Goal: Task Accomplishment & Management: Use online tool/utility

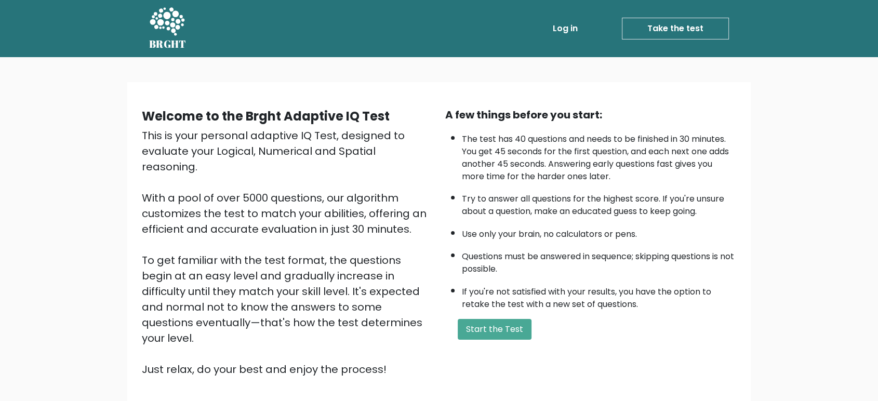
click at [567, 32] on link "Log in" at bounding box center [564, 28] width 33 height 21
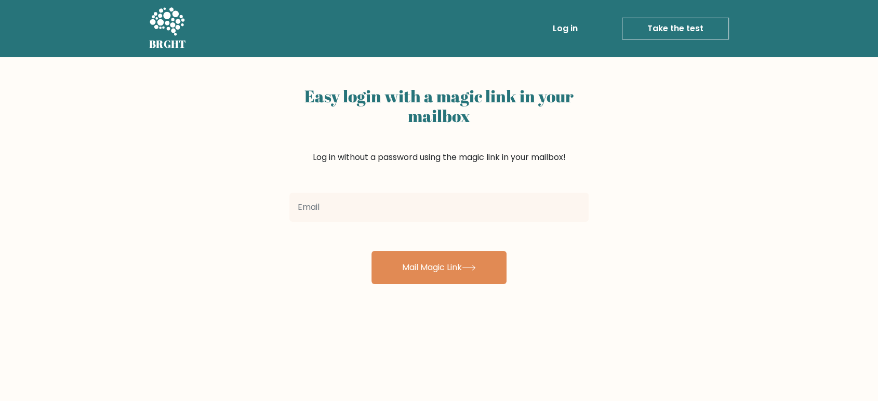
click at [405, 208] on input "email" at bounding box center [438, 207] width 299 height 29
type input "emaildefrancisco@gmail.com"
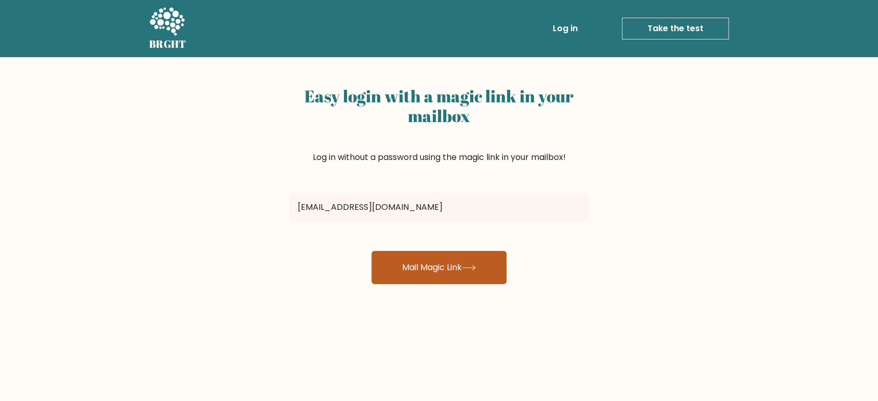
click at [395, 269] on button "Mail Magic Link" at bounding box center [438, 267] width 135 height 33
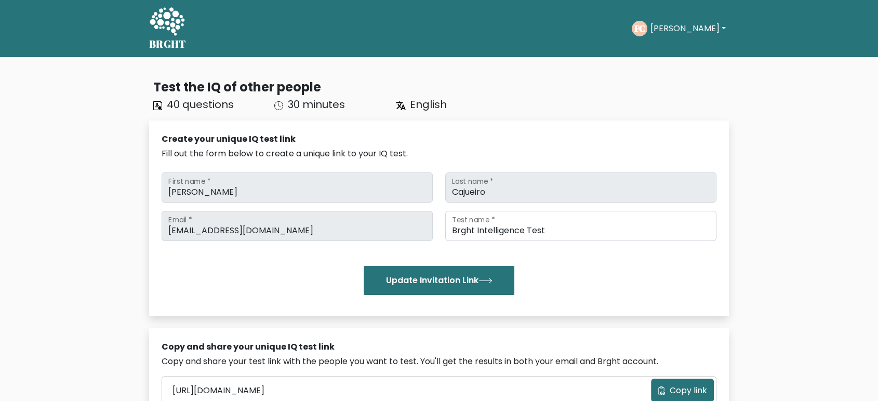
click at [686, 30] on button "Francisco" at bounding box center [688, 29] width 82 height 14
click at [165, 40] on h5 "BRGHT" at bounding box center [167, 44] width 37 height 12
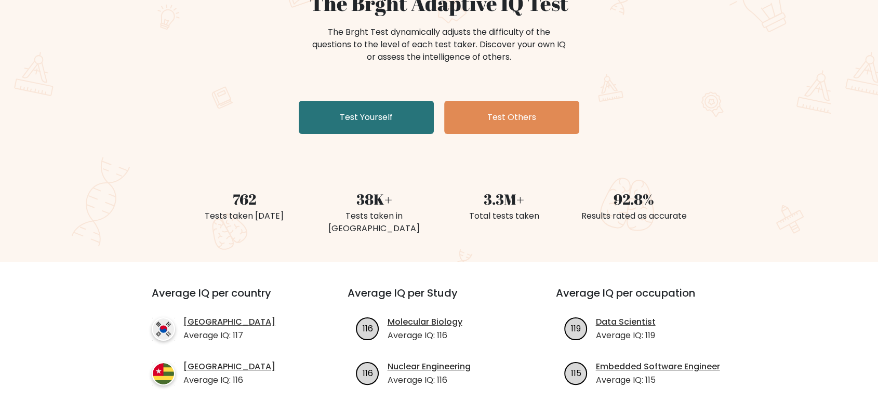
scroll to position [115, 0]
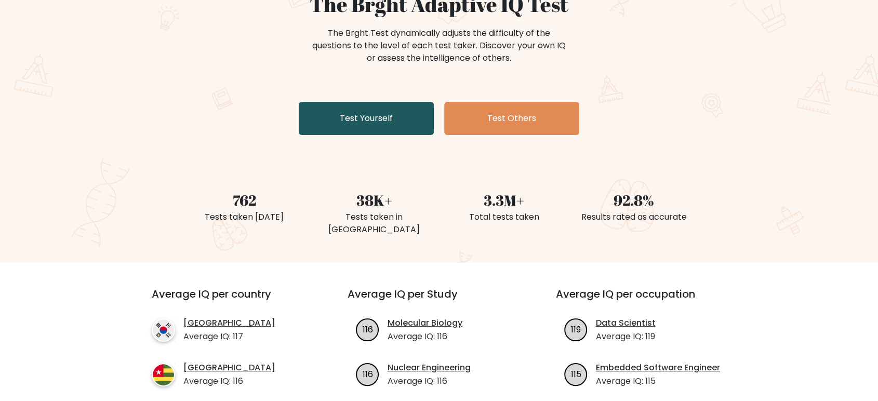
click at [378, 107] on link "Test Yourself" at bounding box center [366, 118] width 135 height 33
